Goal: Information Seeking & Learning: Learn about a topic

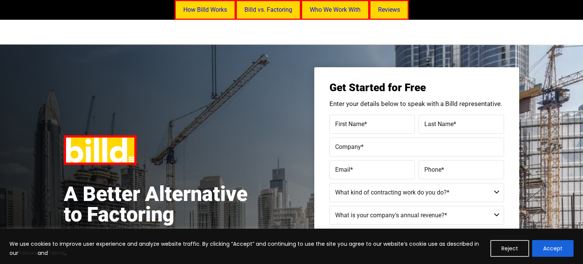
click at [548, 252] on button "Accept" at bounding box center [552, 248] width 41 height 17
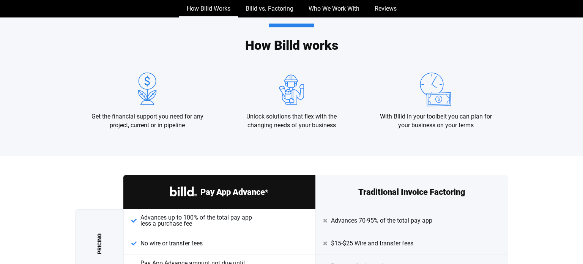
scroll to position [893, 0]
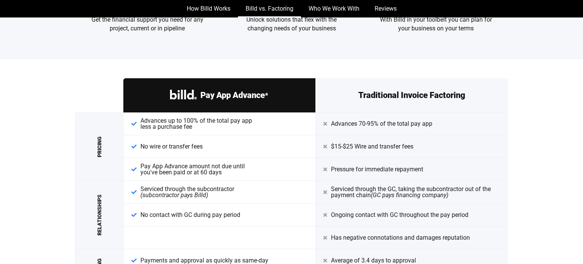
scroll to position [995, 0]
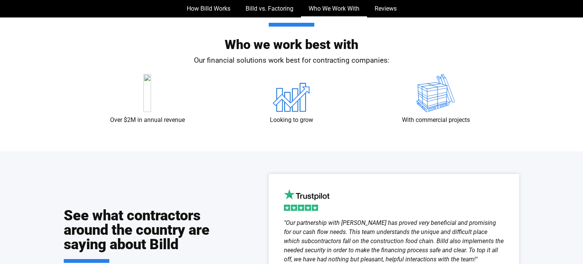
scroll to position [1315, 0]
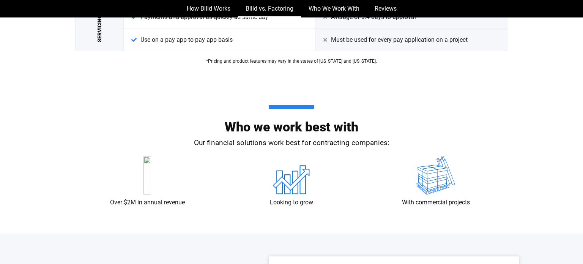
scroll to position [1334, 0]
